Goal: Task Accomplishment & Management: Manage account settings

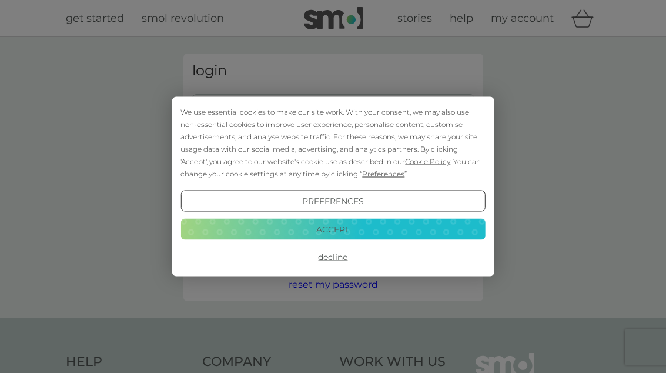
click at [341, 228] on button "Accept" at bounding box center [333, 228] width 305 height 21
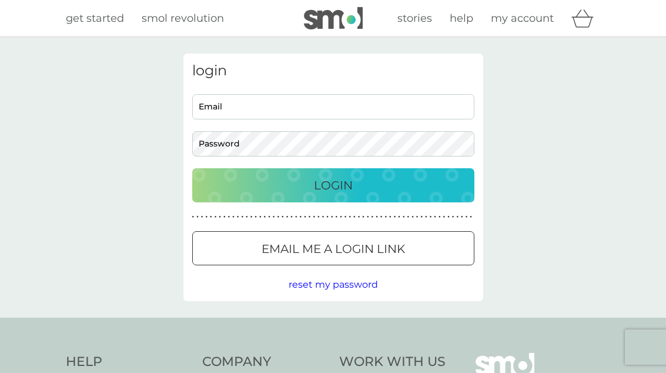
click at [286, 110] on input "Email" at bounding box center [333, 106] width 282 height 25
type input "[EMAIL_ADDRESS][DOMAIN_NAME]"
click at [333, 185] on button "Login" at bounding box center [333, 185] width 282 height 34
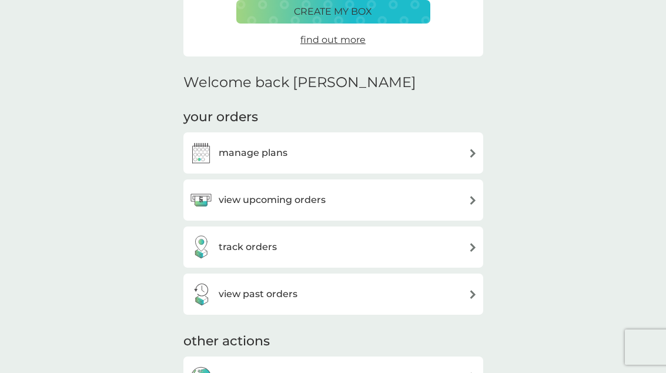
scroll to position [225, 0]
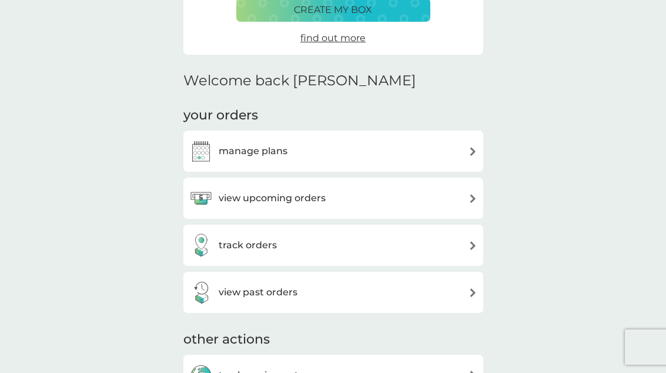
click at [470, 196] on img at bounding box center [473, 198] width 9 height 9
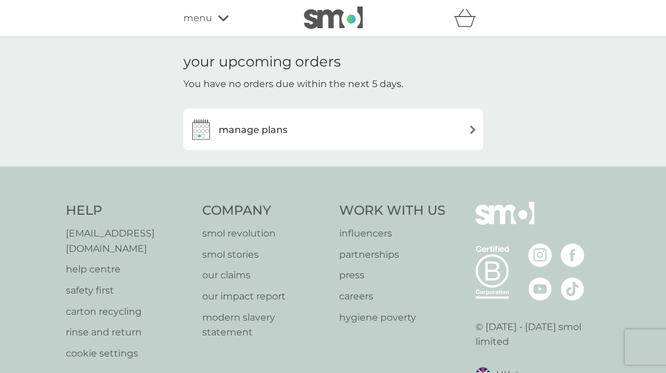
click at [455, 135] on div "manage plans" at bounding box center [333, 130] width 288 height 24
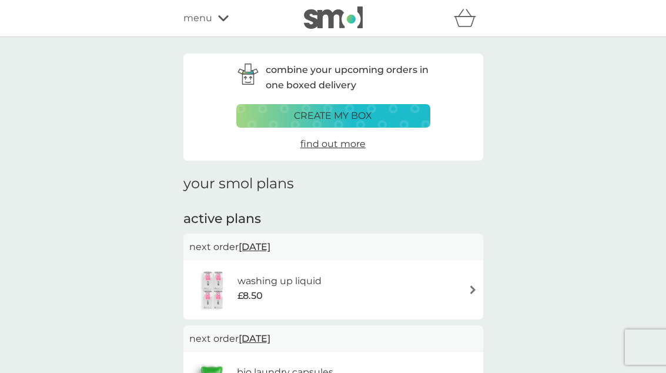
scroll to position [15, 0]
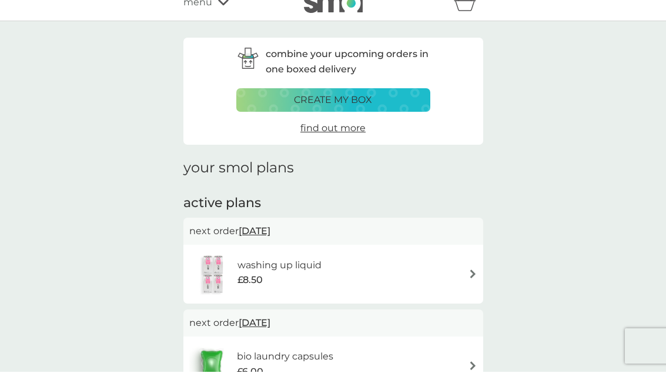
click at [457, 267] on div "washing up liquid £8.50" at bounding box center [333, 275] width 288 height 41
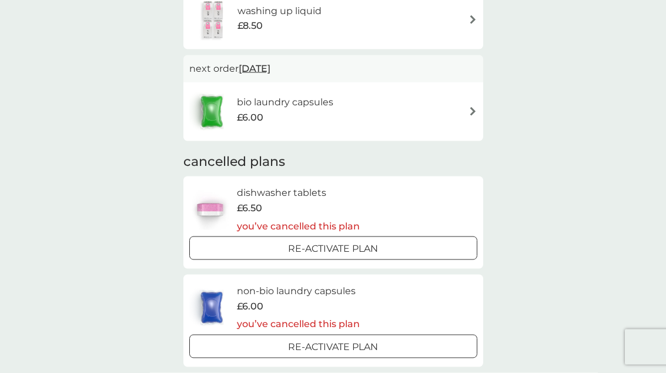
scroll to position [270, 0]
click at [328, 245] on div at bounding box center [333, 248] width 42 height 12
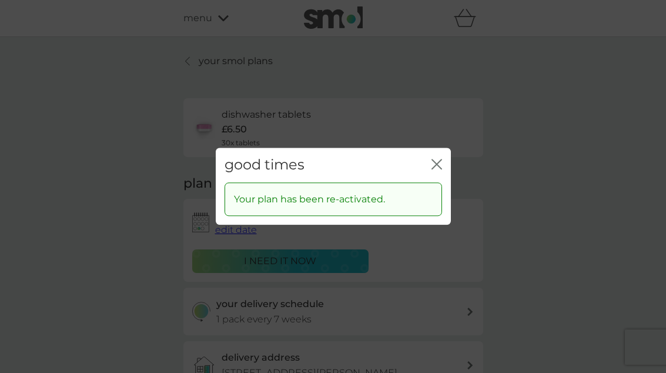
click at [433, 169] on icon "close" at bounding box center [434, 163] width 5 height 9
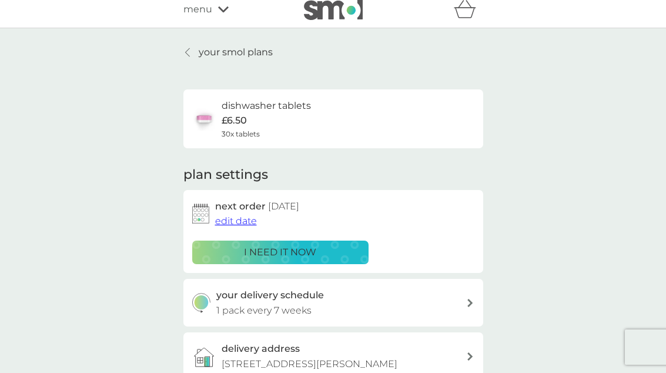
scroll to position [9, 0]
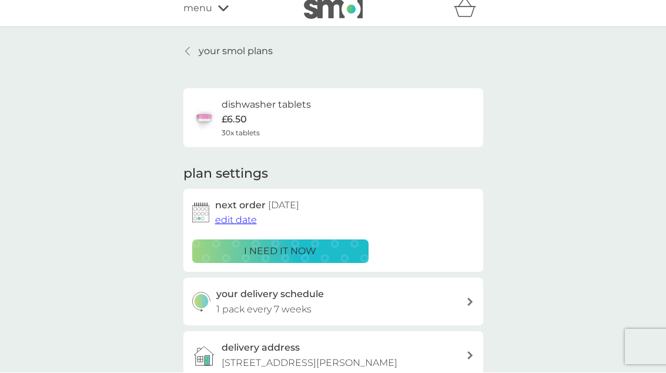
click at [392, 119] on div "dishwasher tablets £6.50 30x tablets" at bounding box center [333, 118] width 282 height 41
click at [235, 111] on h6 "dishwasher tablets" at bounding box center [266, 105] width 89 height 15
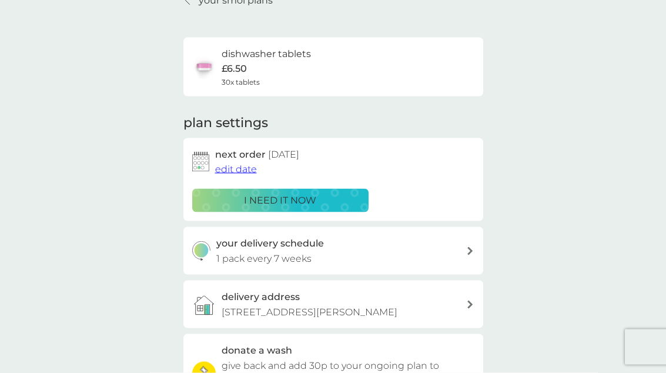
scroll to position [62, 0]
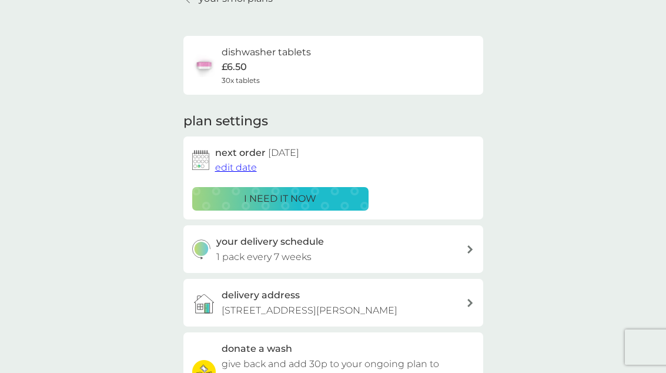
click at [238, 165] on span "edit date" at bounding box center [236, 167] width 42 height 11
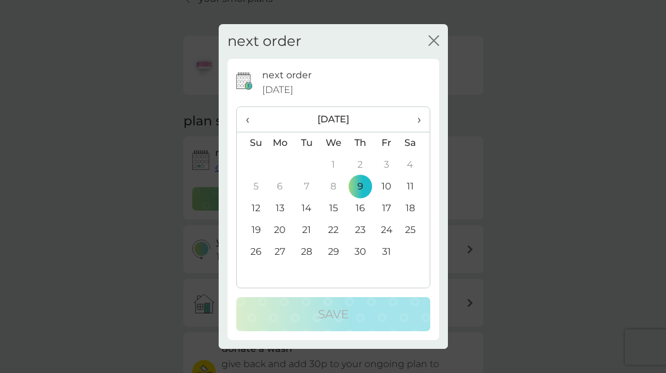
click at [360, 241] on td "23" at bounding box center [360, 230] width 26 height 22
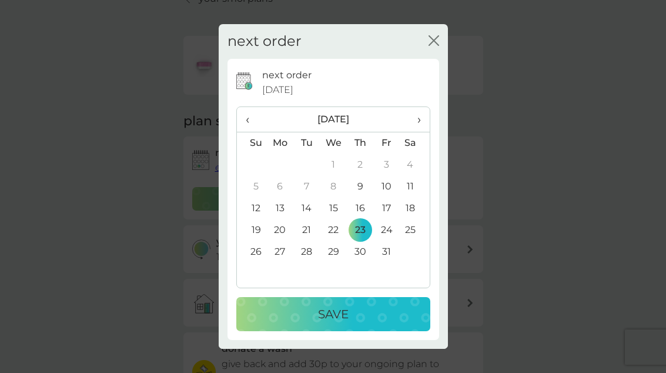
click at [337, 323] on p "Save" at bounding box center [333, 314] width 31 height 19
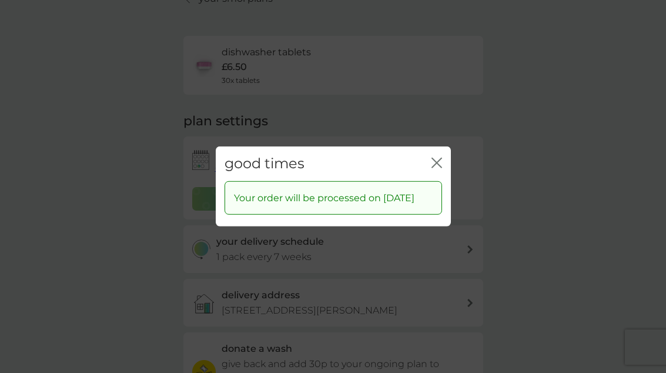
click at [435, 168] on icon "close" at bounding box center [434, 162] width 5 height 9
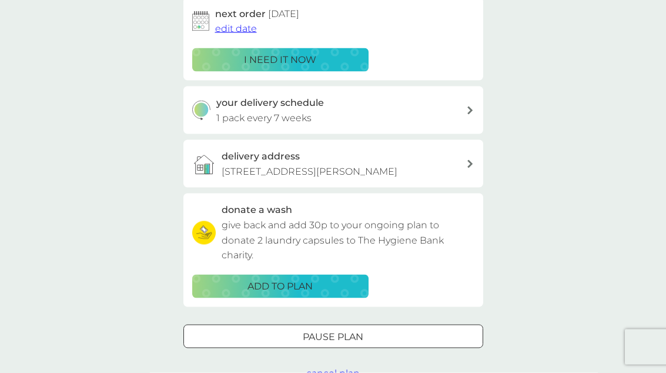
scroll to position [202, 0]
click at [463, 112] on div "your delivery schedule 1 pack every 7 weeks" at bounding box center [341, 110] width 250 height 30
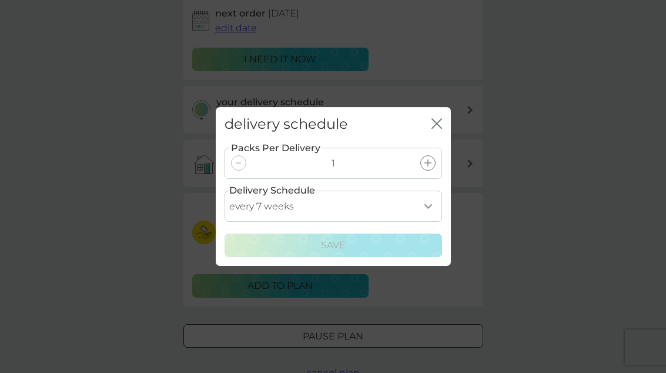
click at [435, 222] on select "every 1 week every 2 weeks every 3 weeks every 4 weeks every 5 weeks every 6 we…" at bounding box center [334, 206] width 218 height 31
select select "28"
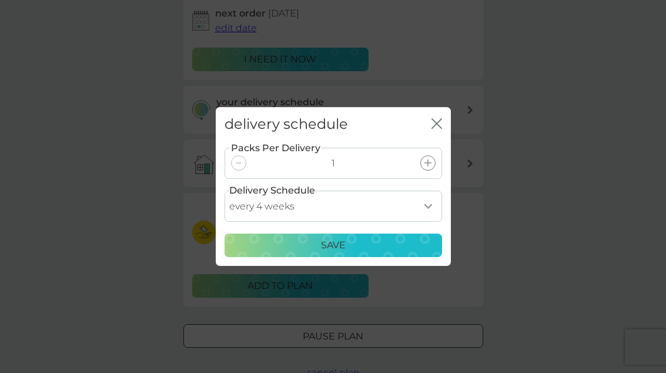
click at [328, 253] on p "Save" at bounding box center [333, 245] width 25 height 15
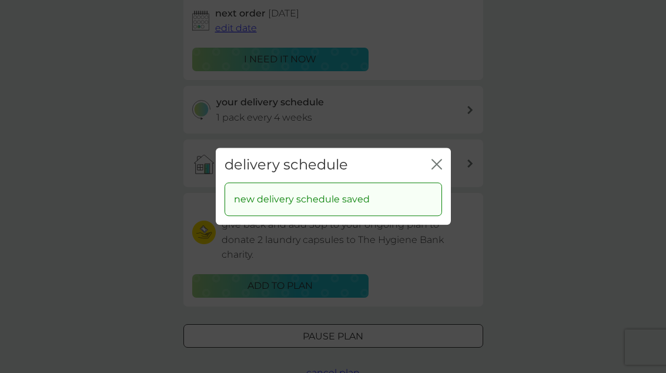
click at [437, 169] on icon "close" at bounding box center [439, 163] width 5 height 9
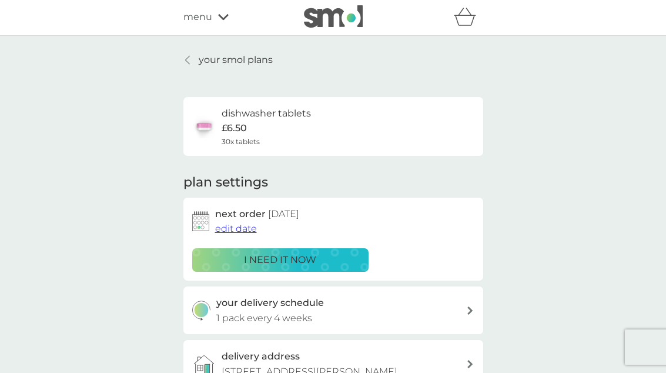
scroll to position [0, 0]
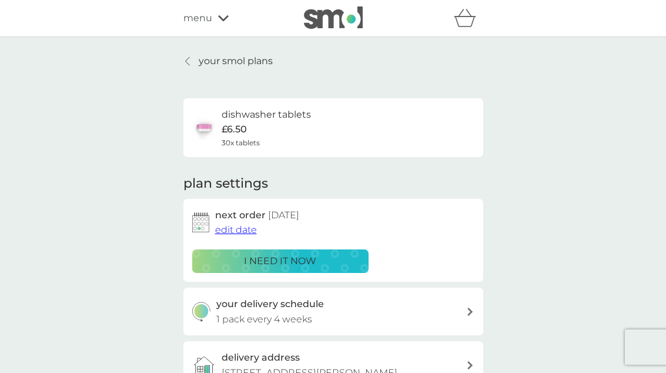
click at [195, 66] on link "your smol plans" at bounding box center [227, 61] width 89 height 15
